Goal: Transaction & Acquisition: Download file/media

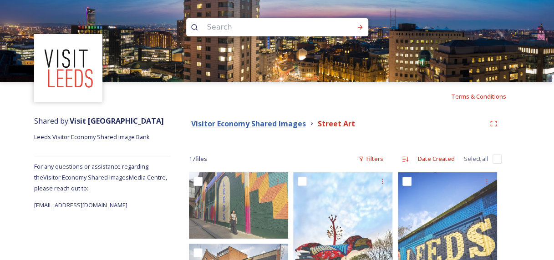
click at [259, 123] on strong "Visitor Economy Shared Images" at bounding box center [248, 124] width 115 height 10
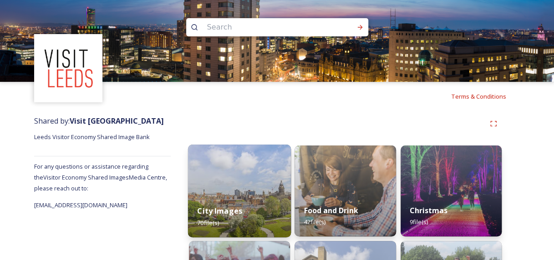
click at [247, 183] on img at bounding box center [239, 191] width 103 height 93
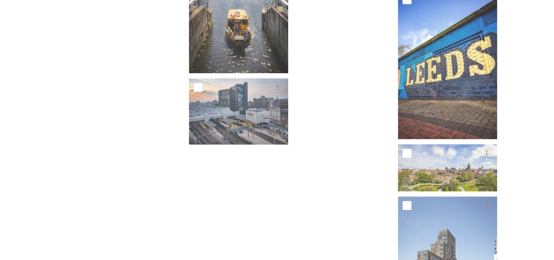
scroll to position [2048, 0]
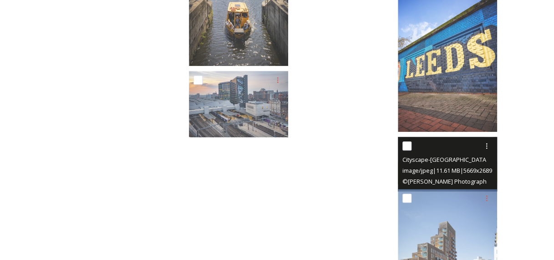
drag, startPoint x: 445, startPoint y: 161, endPoint x: 420, endPoint y: 161, distance: 25.0
click at [420, 161] on span "Cityscape-[GEOGRAPHIC_DATA] Skyline-[PERSON_NAME] for LCC-2018.jpg" at bounding box center [501, 159] width 198 height 9
click at [484, 144] on icon at bounding box center [486, 145] width 7 height 7
click at [478, 185] on span "Download" at bounding box center [476, 183] width 28 height 9
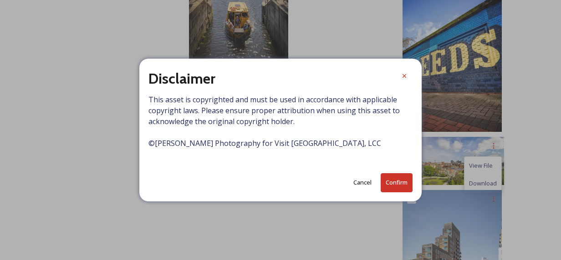
click at [402, 181] on button "Confirm" at bounding box center [396, 182] width 32 height 19
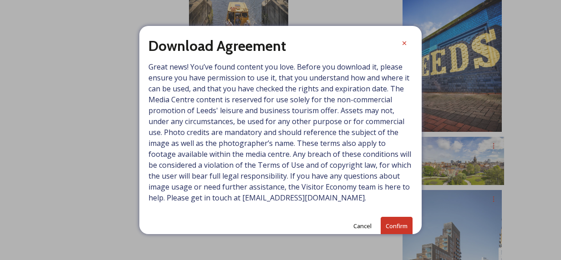
click at [382, 226] on button "Confirm" at bounding box center [396, 226] width 32 height 19
